Goal: Check status: Check status

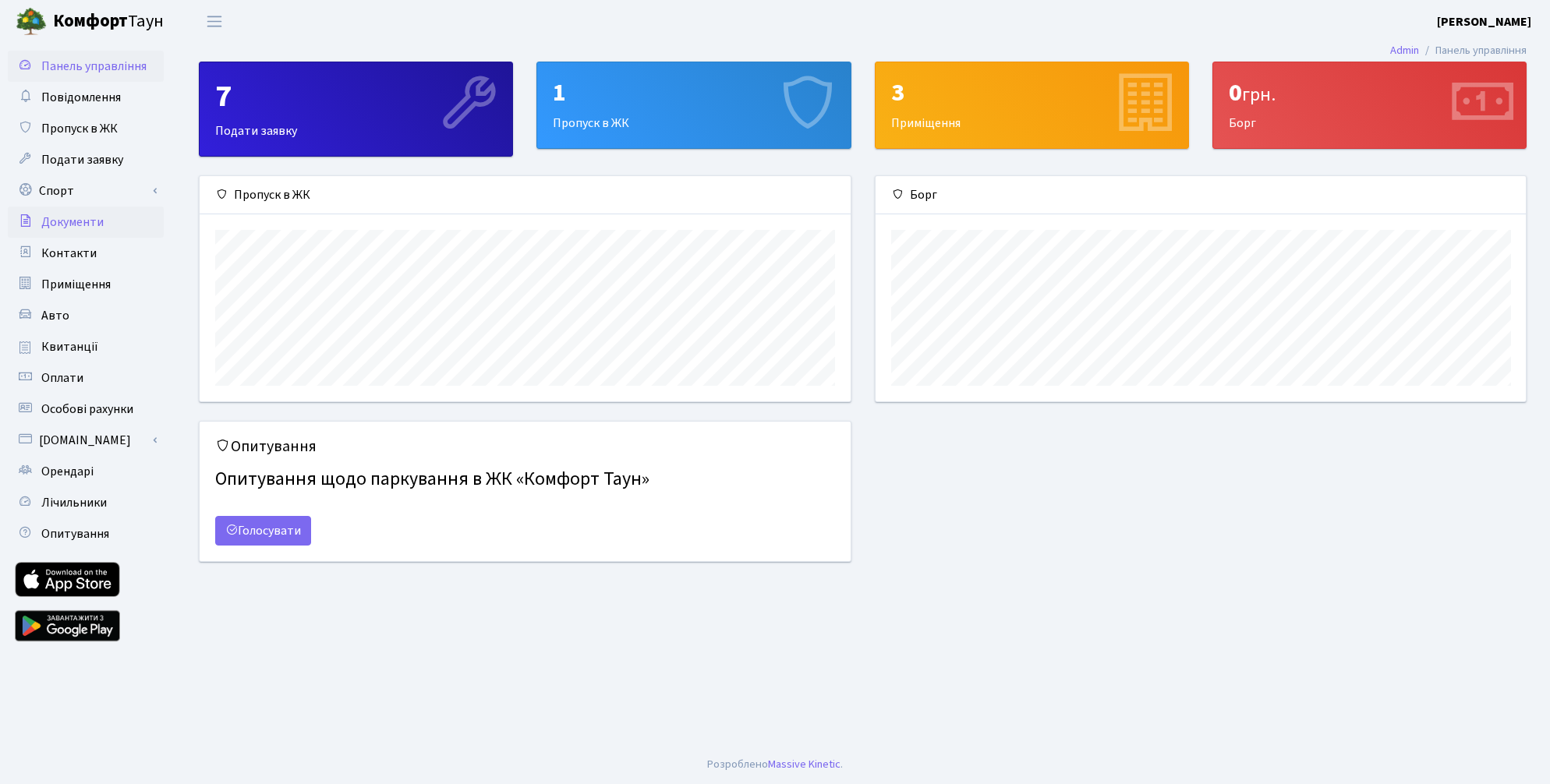
scroll to position [225, 650]
click at [83, 344] on span "Квитанції" at bounding box center [69, 347] width 57 height 17
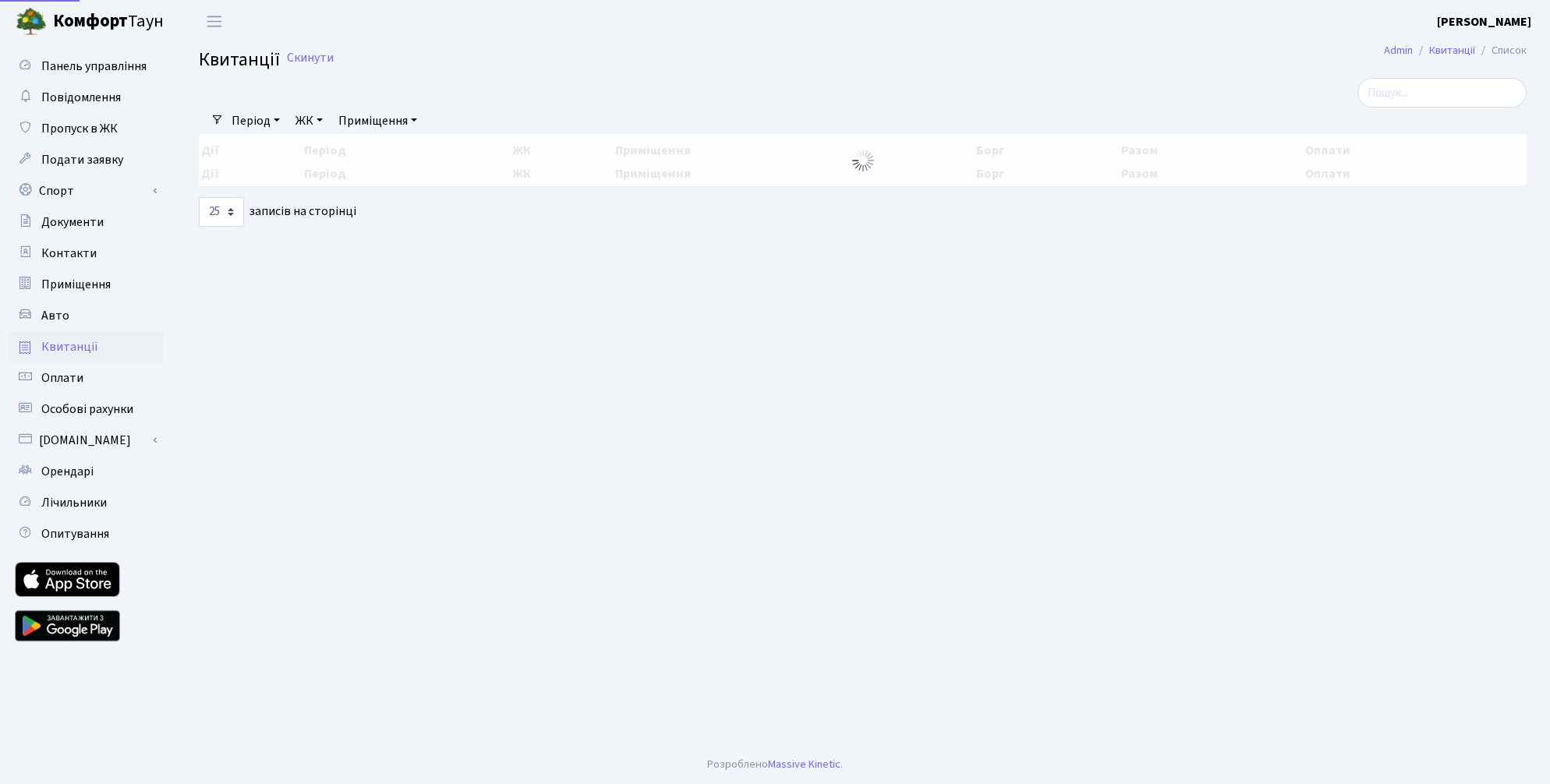
select select "25"
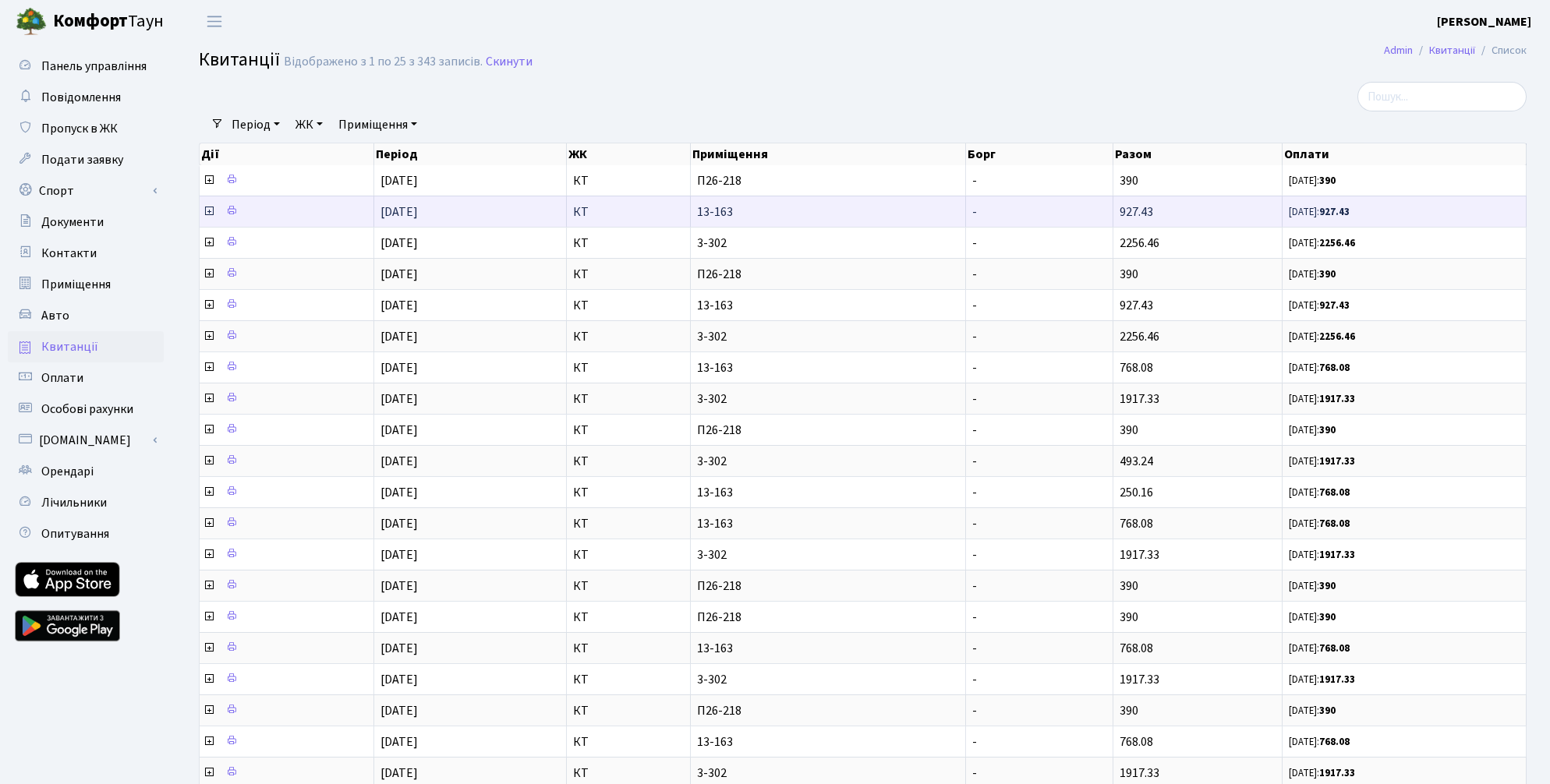
click at [208, 211] on icon at bounding box center [209, 211] width 12 height 12
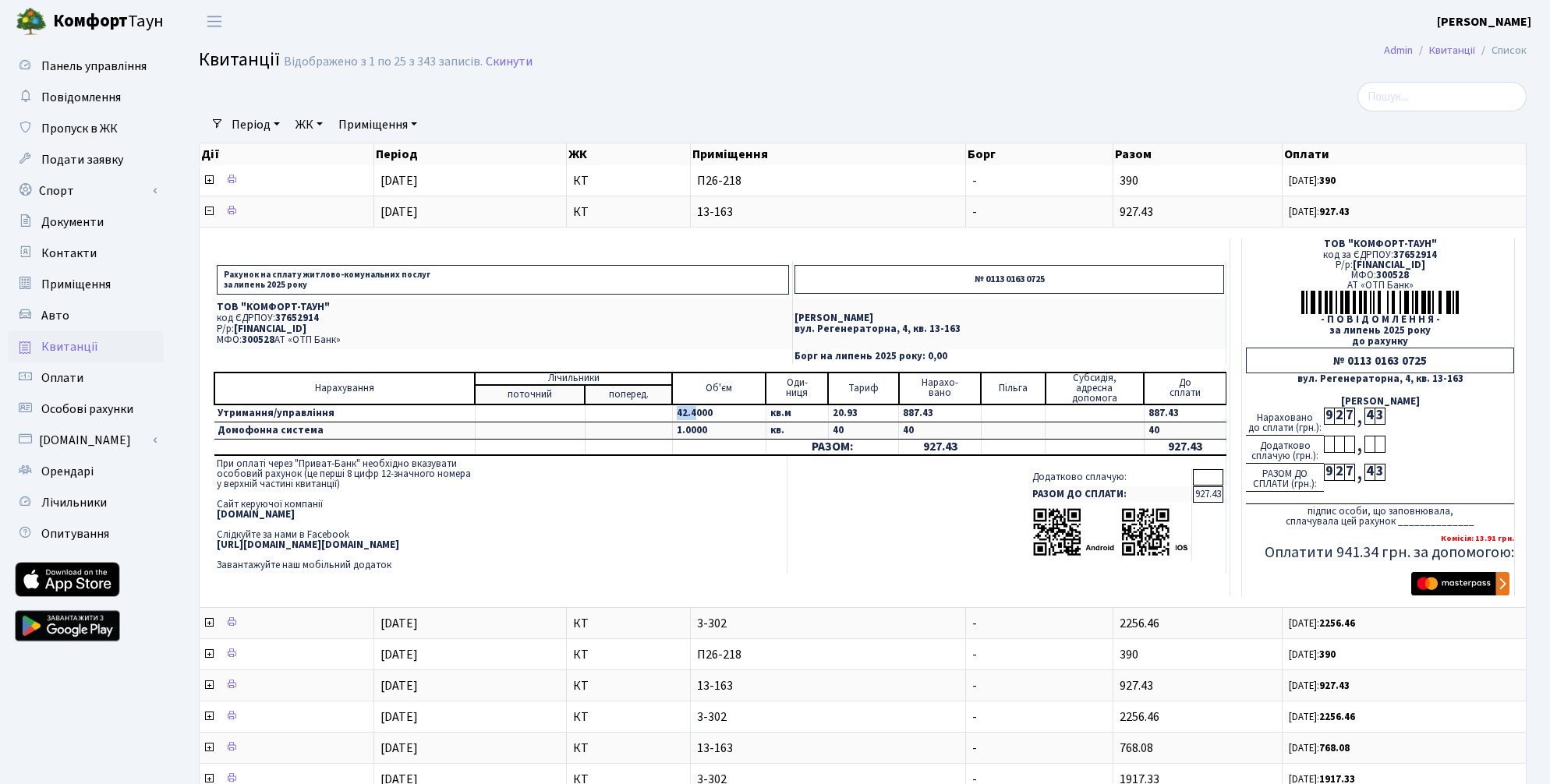
drag, startPoint x: 668, startPoint y: 412, endPoint x: 688, endPoint y: 412, distance: 20.0
click at [688, 412] on td "42.4000" at bounding box center [718, 413] width 93 height 18
copy td "42.4"
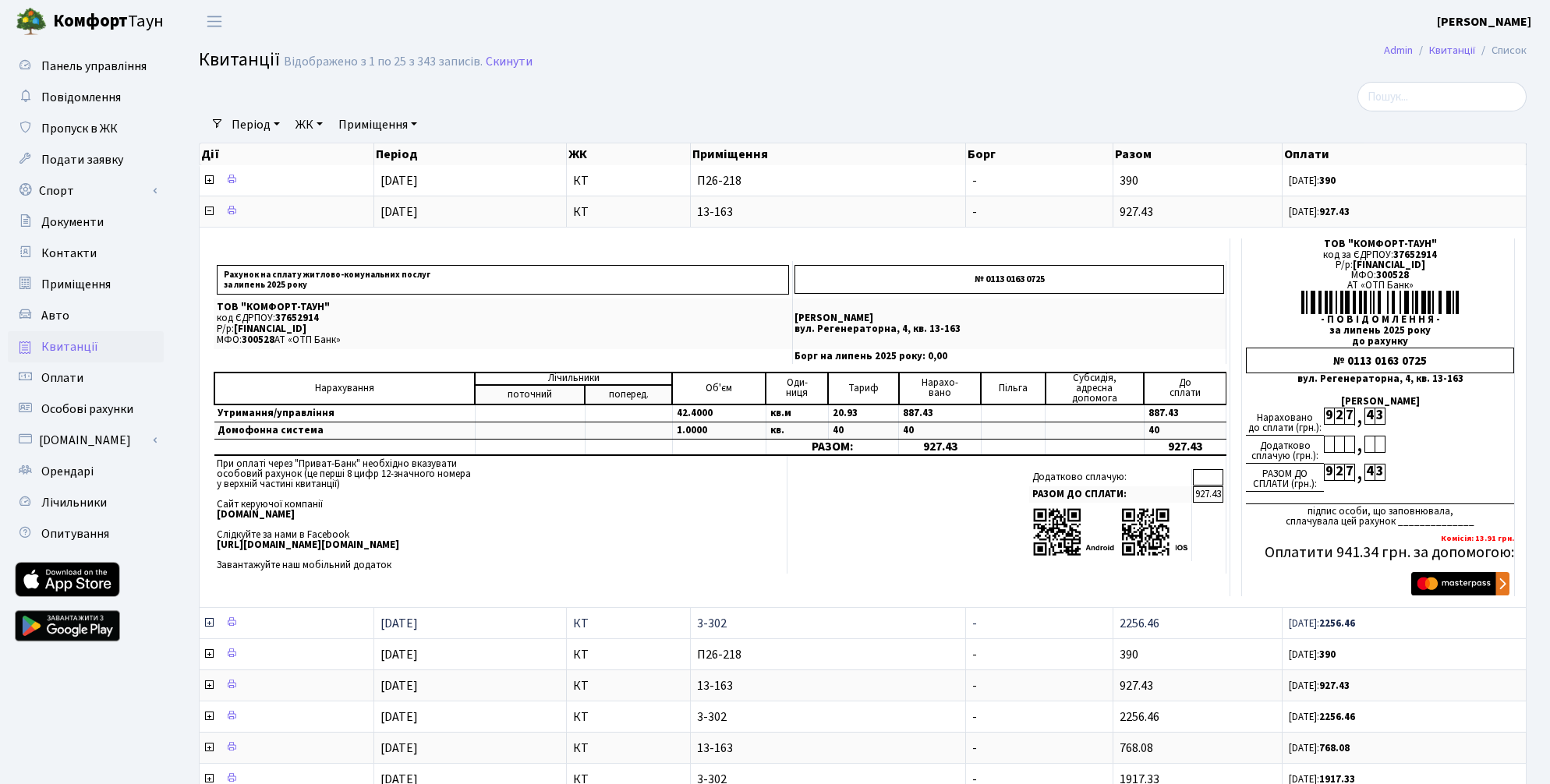
click at [208, 624] on icon at bounding box center [209, 622] width 12 height 12
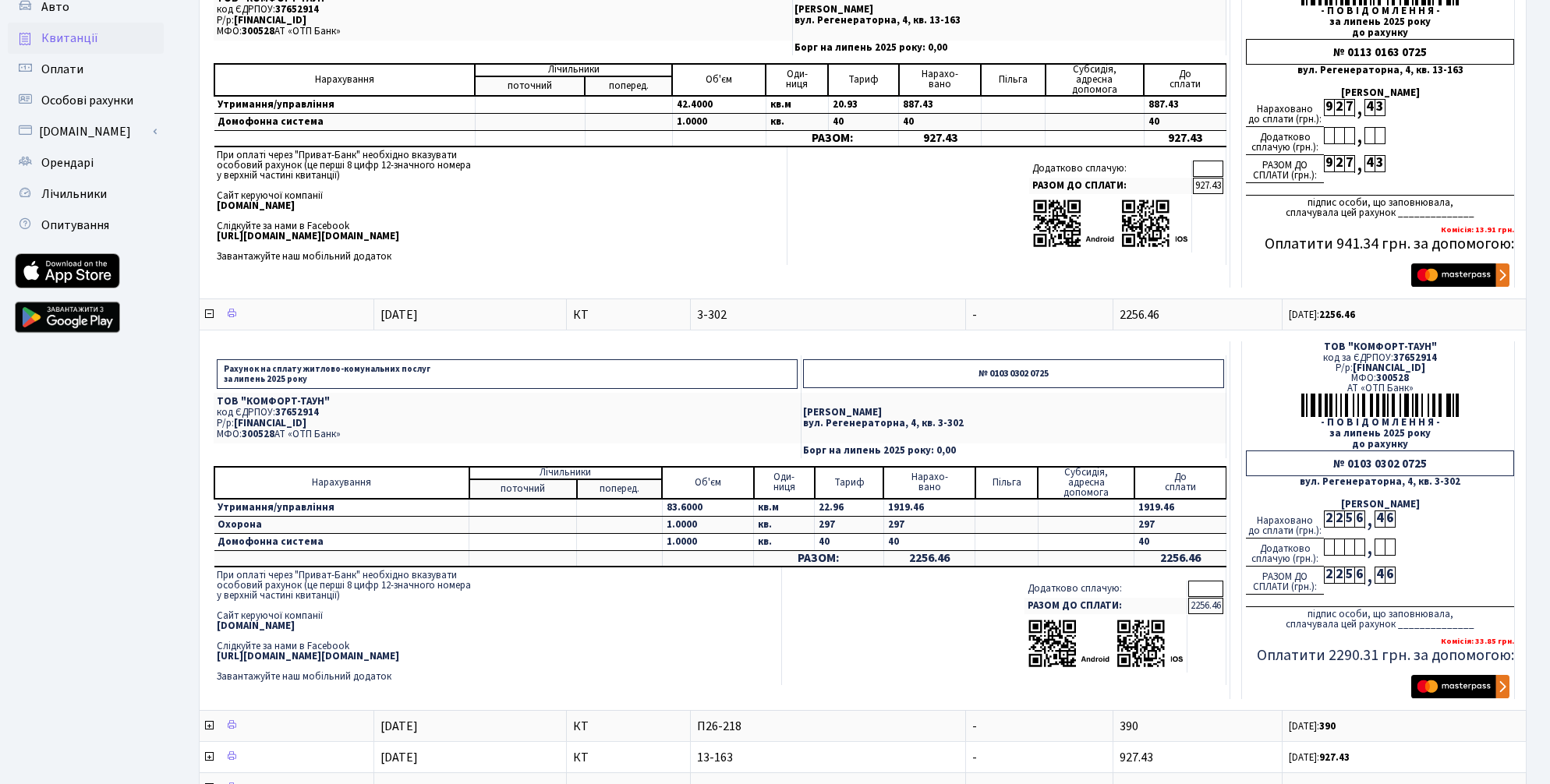
scroll to position [258, 0]
